Goal: Task Accomplishment & Management: Use online tool/utility

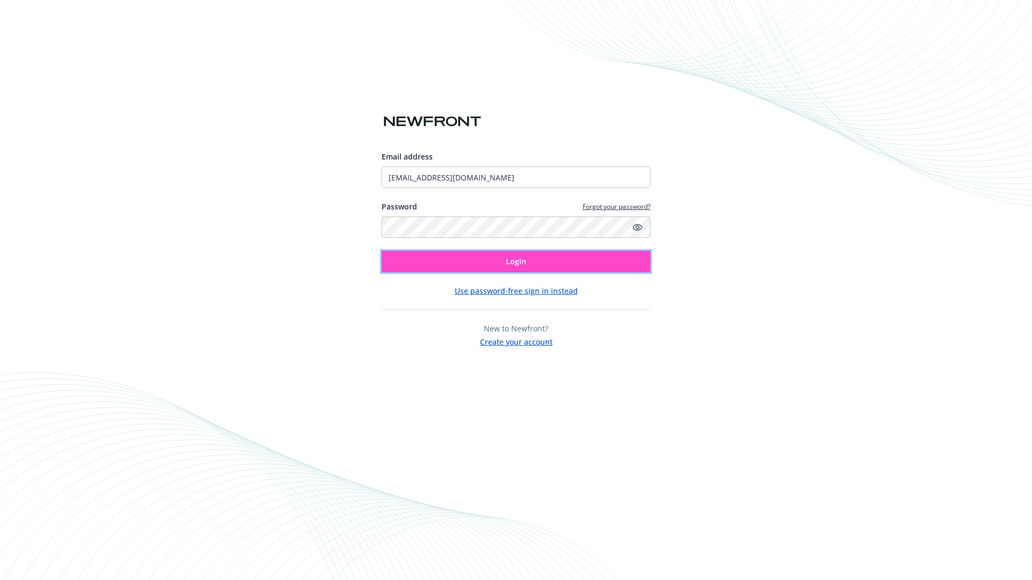
click at [516, 262] on span "Login" at bounding box center [516, 261] width 20 height 10
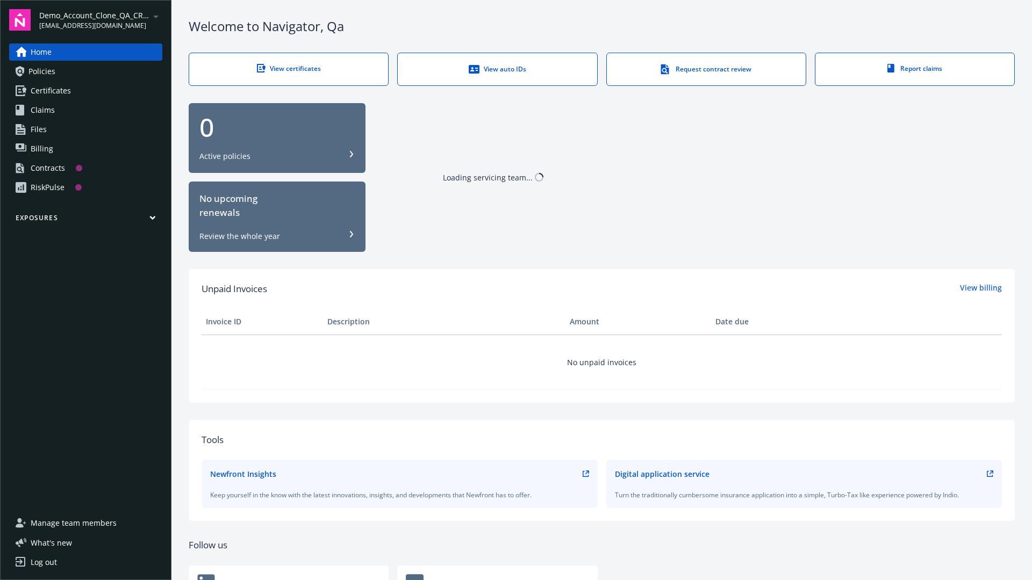
click at [101, 20] on span "Demo_Account_Clone_QA_CR_Tests_Prospect" at bounding box center [94, 15] width 110 height 11
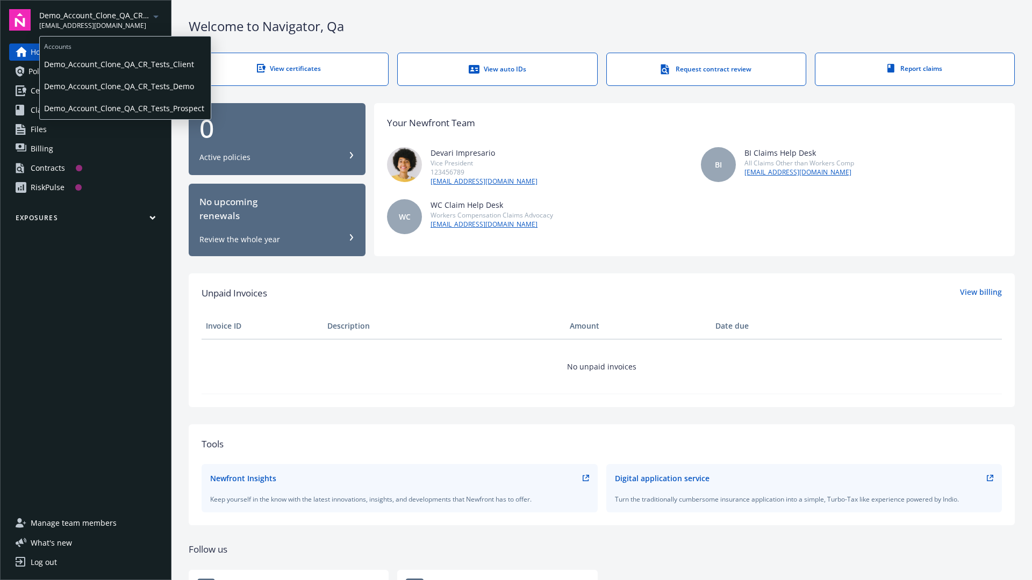
click at [124, 64] on span "Demo_Account_Clone_QA_CR_Tests_Client" at bounding box center [125, 64] width 162 height 22
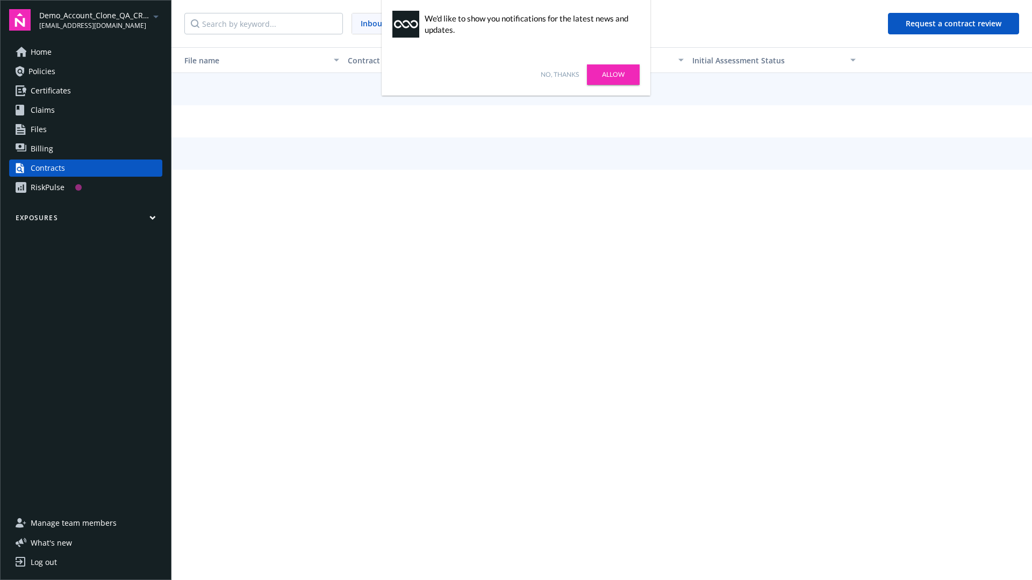
click at [560, 75] on link "No, thanks" at bounding box center [560, 75] width 38 height 10
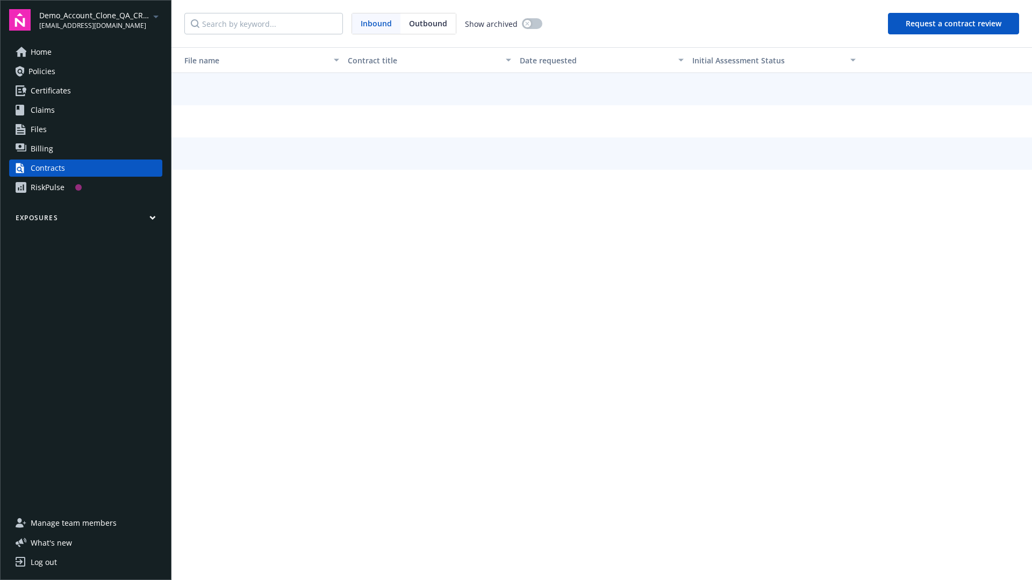
click at [954, 24] on button "Request a contract review" at bounding box center [953, 23] width 131 height 21
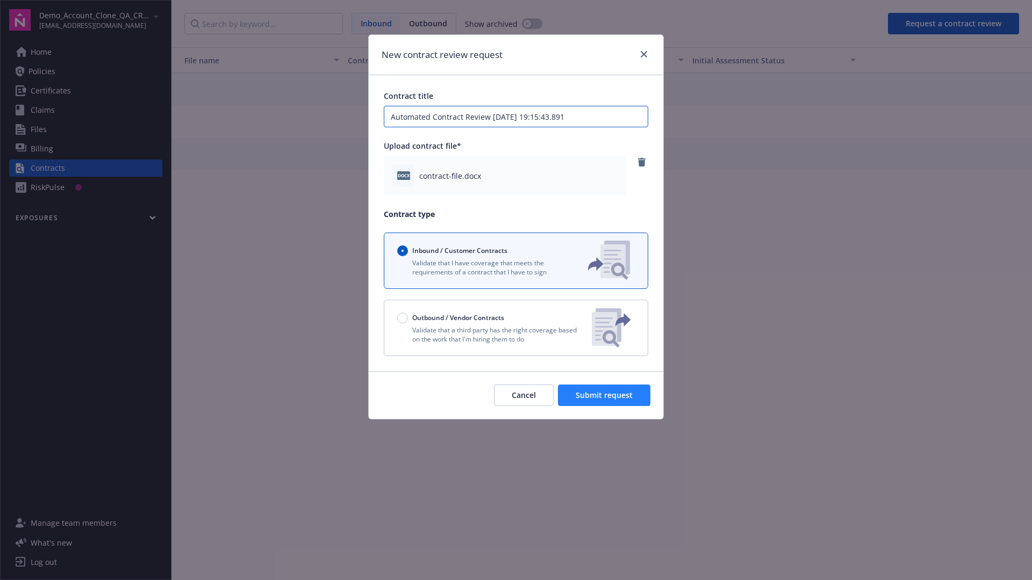
type input "Automated Contract Review 09-19-2025 19:15:43.891"
click at [605, 396] on span "Submit request" at bounding box center [604, 395] width 57 height 10
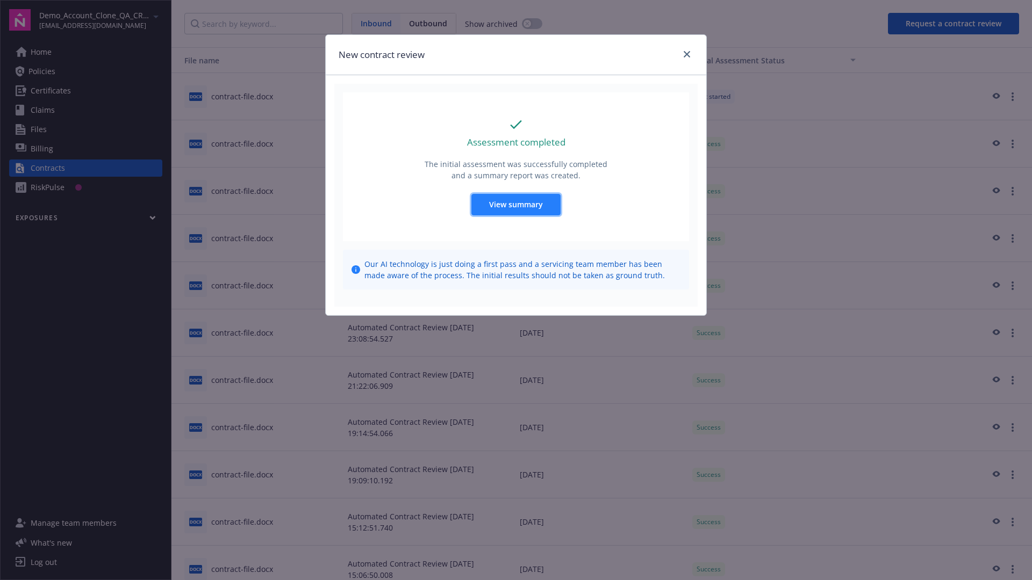
click at [515, 204] on span "View summary" at bounding box center [516, 204] width 54 height 10
